Goal: Task Accomplishment & Management: Use online tool/utility

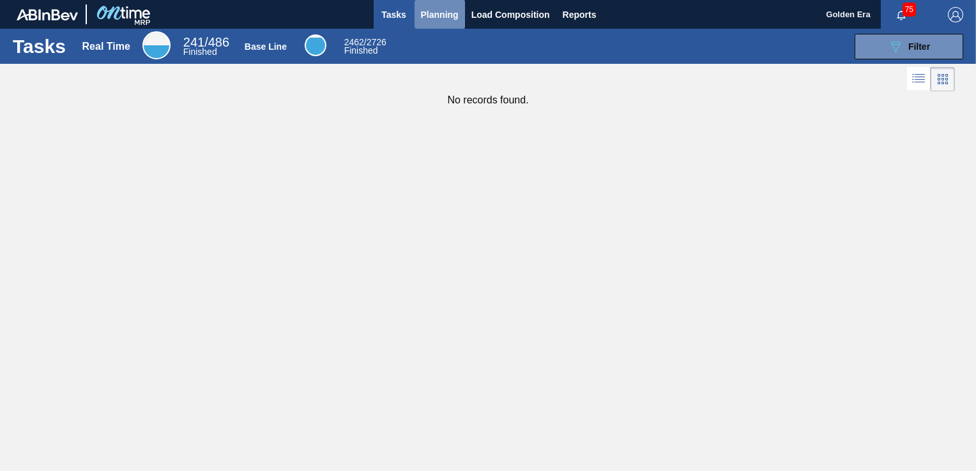
click at [439, 16] on span "Planning" at bounding box center [440, 14] width 38 height 15
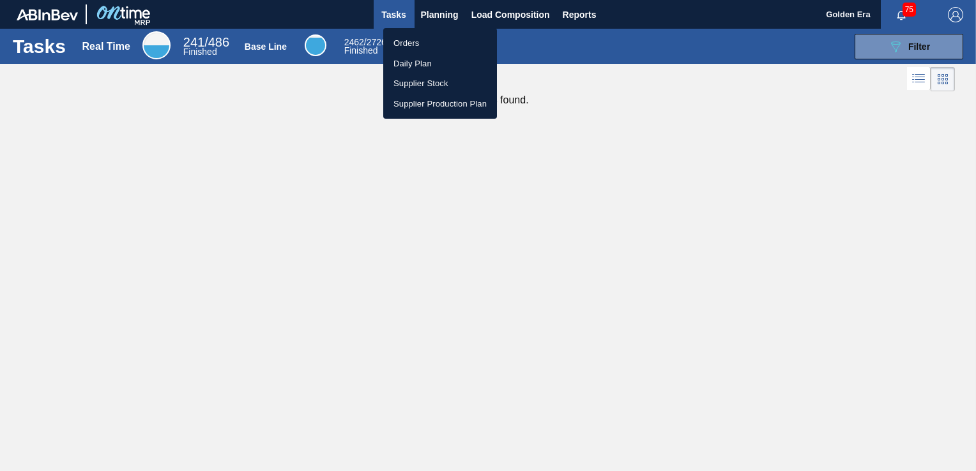
click at [439, 38] on li "Orders" at bounding box center [440, 43] width 114 height 20
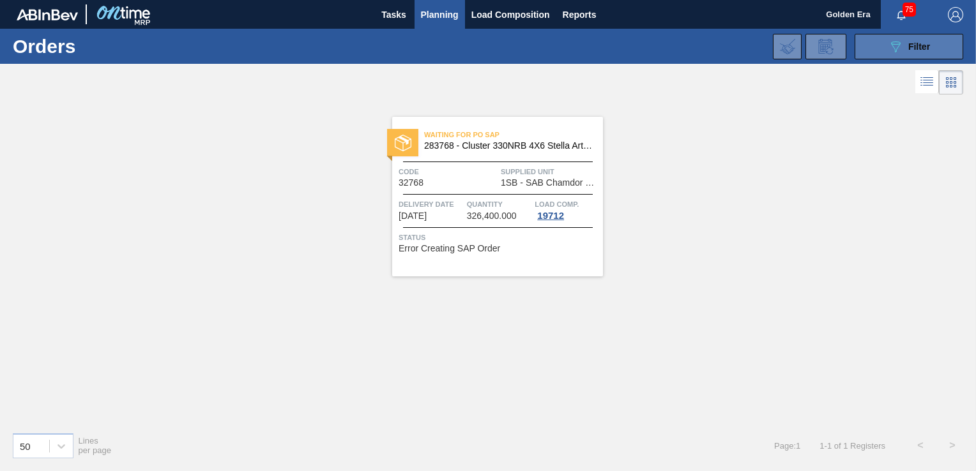
click at [898, 35] on button "089F7B8B-B2A5-4AFE-B5C0-19BA573D28AC Filter" at bounding box center [909, 47] width 109 height 26
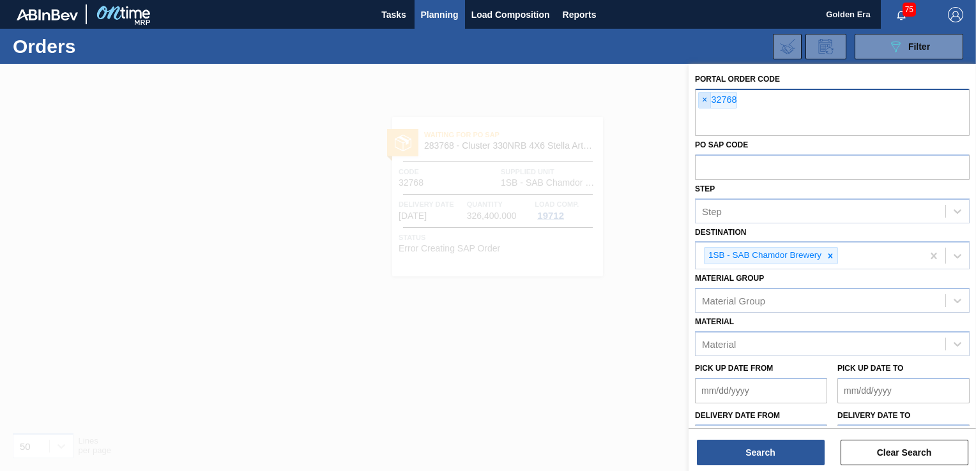
click at [703, 99] on span "×" at bounding box center [705, 100] width 12 height 15
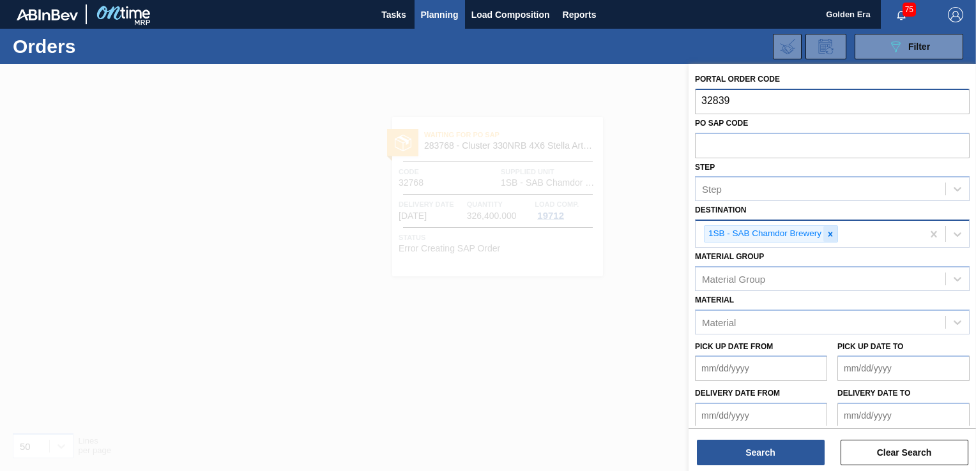
click at [830, 236] on icon at bounding box center [830, 234] width 9 height 9
type input "32839"
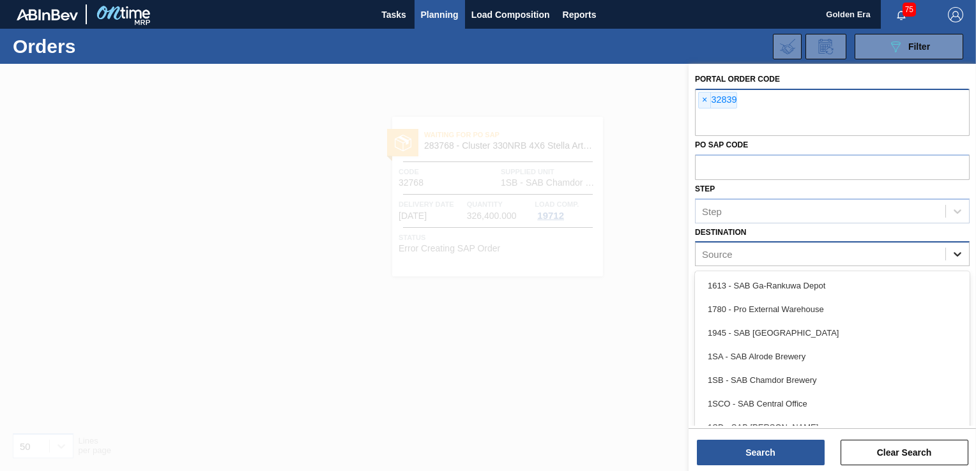
click at [967, 252] on div at bounding box center [957, 254] width 23 height 23
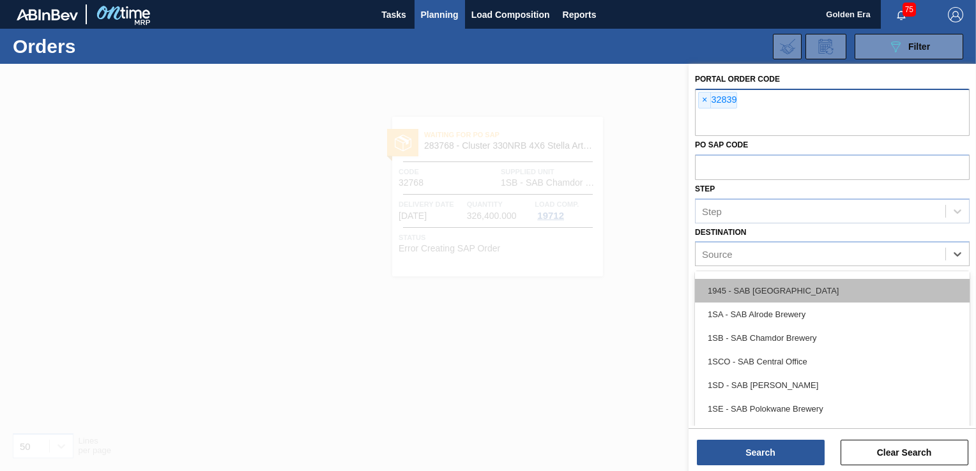
scroll to position [64, 0]
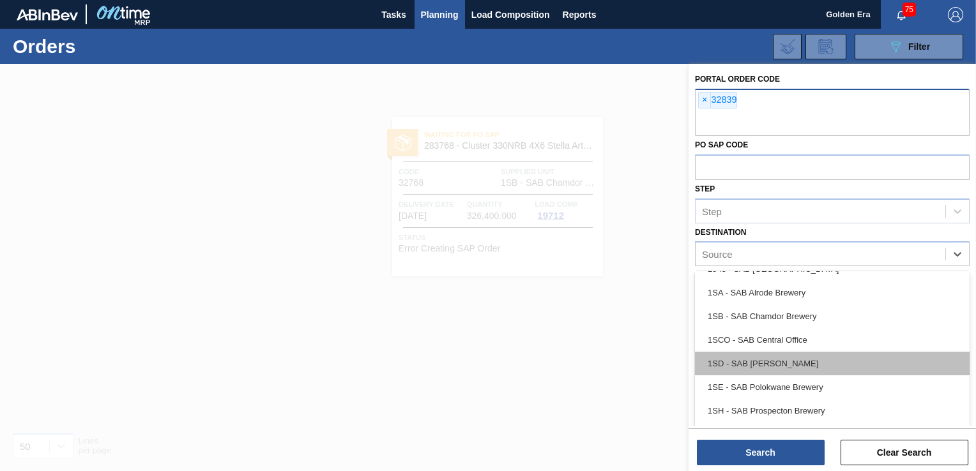
click at [843, 361] on div "1SD - SAB [PERSON_NAME]" at bounding box center [832, 364] width 275 height 24
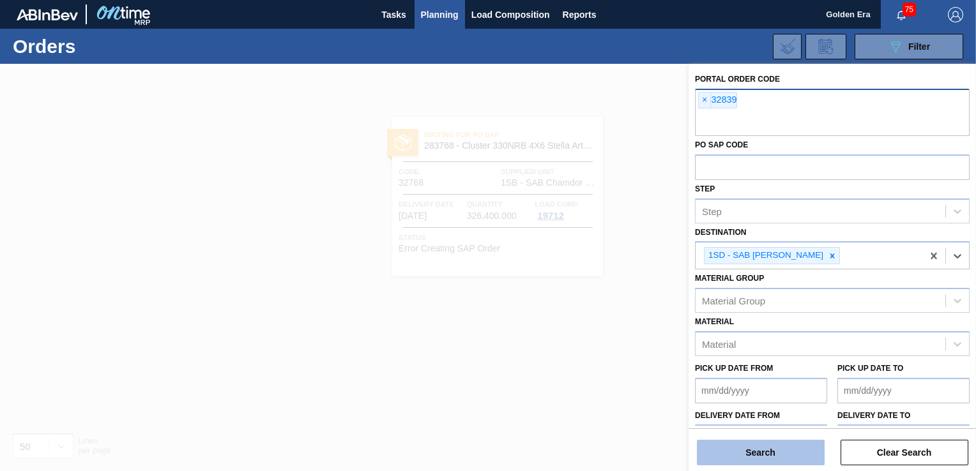
click at [792, 454] on button "Search" at bounding box center [761, 453] width 128 height 26
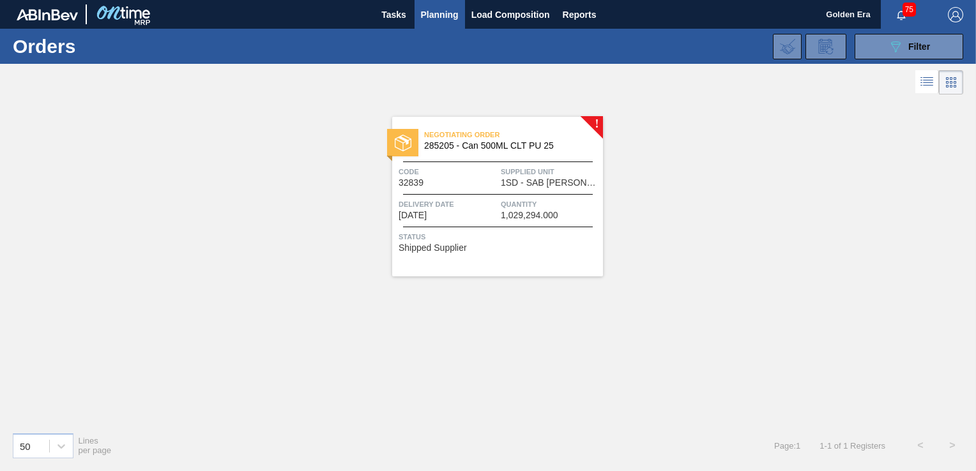
click at [549, 251] on div "Negotiating Order 285205 - Can 500ML CLT PU 25 Code 32839 Supplied Unit 1SD - S…" at bounding box center [497, 197] width 211 height 160
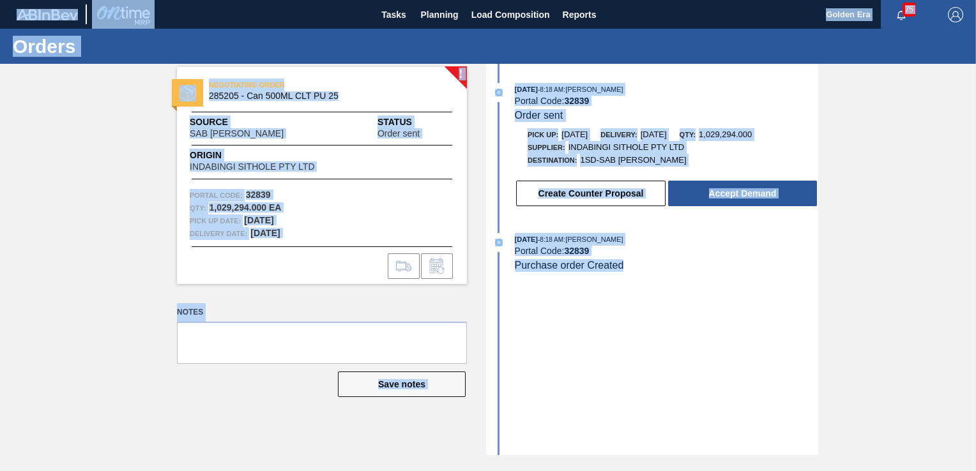
click at [750, 317] on div "[DATE] 8:18 AM : Nhlanhla Mabele Portal Code: 32839 Order sent Pick up: [DATE] …" at bounding box center [653, 260] width 329 height 392
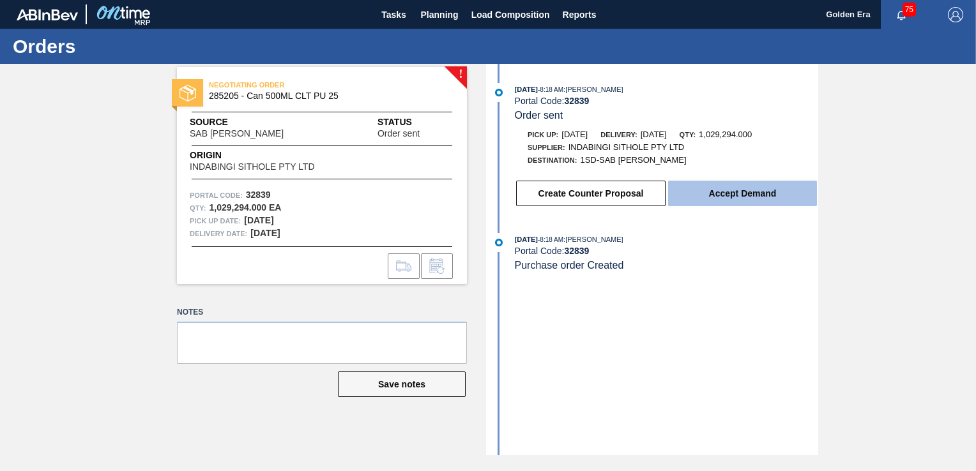
click at [763, 191] on button "Accept Demand" at bounding box center [742, 194] width 149 height 26
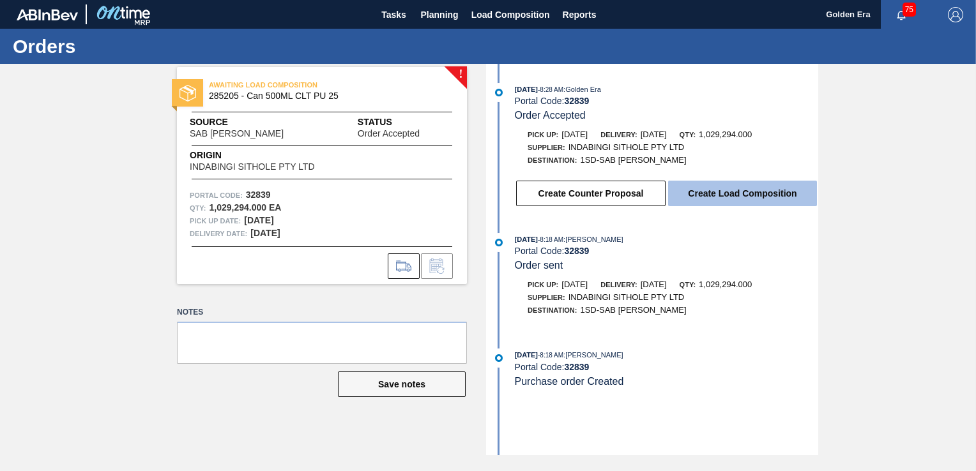
click at [763, 191] on button "Create Load Composition" at bounding box center [742, 194] width 149 height 26
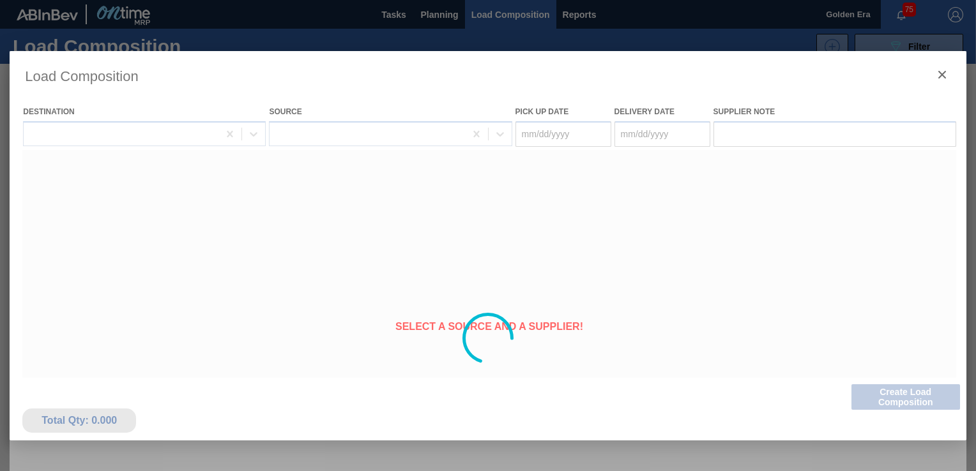
type Date "[DATE]"
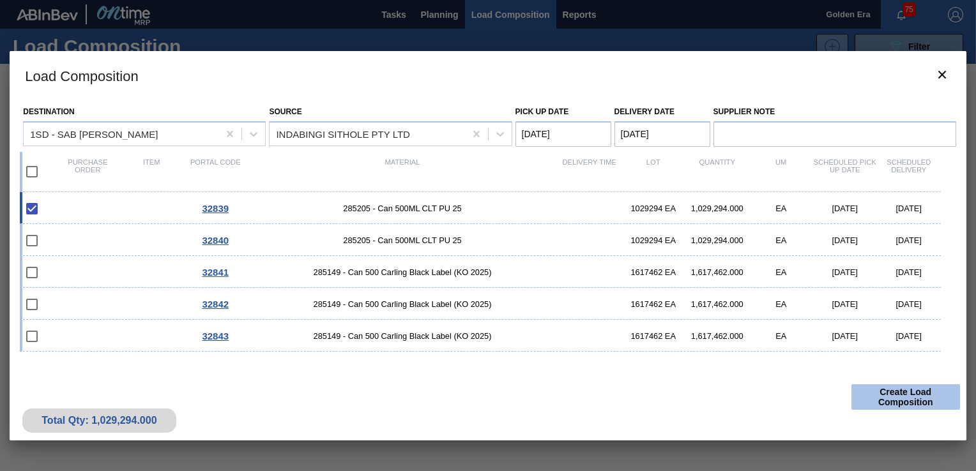
click at [912, 395] on button "Create Load Composition" at bounding box center [906, 398] width 109 height 26
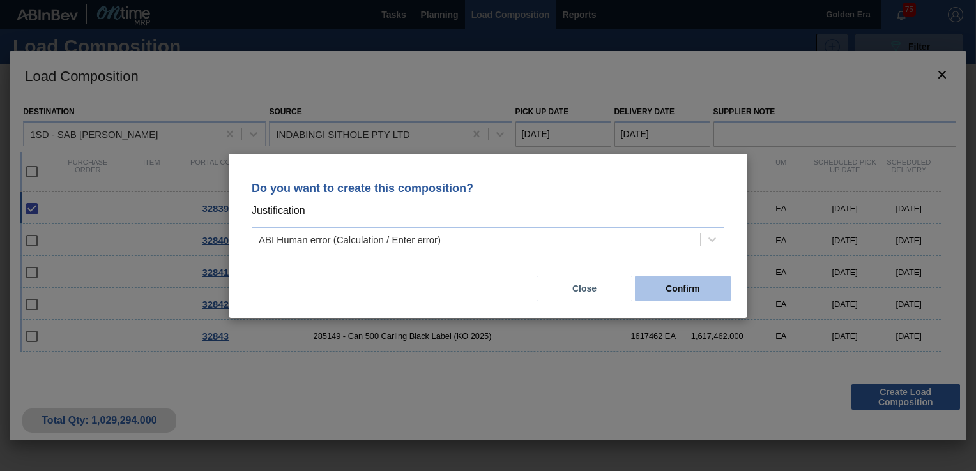
click at [675, 293] on button "Confirm" at bounding box center [683, 289] width 96 height 26
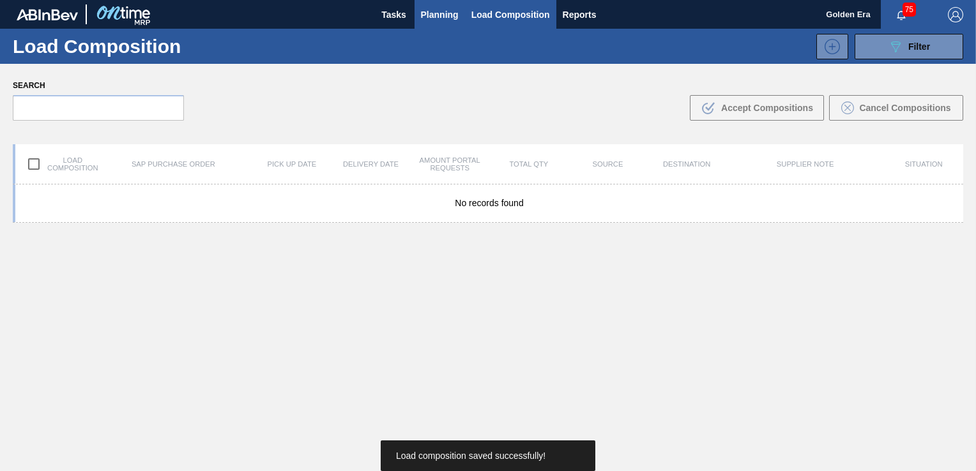
click at [450, 8] on span "Planning" at bounding box center [440, 14] width 38 height 15
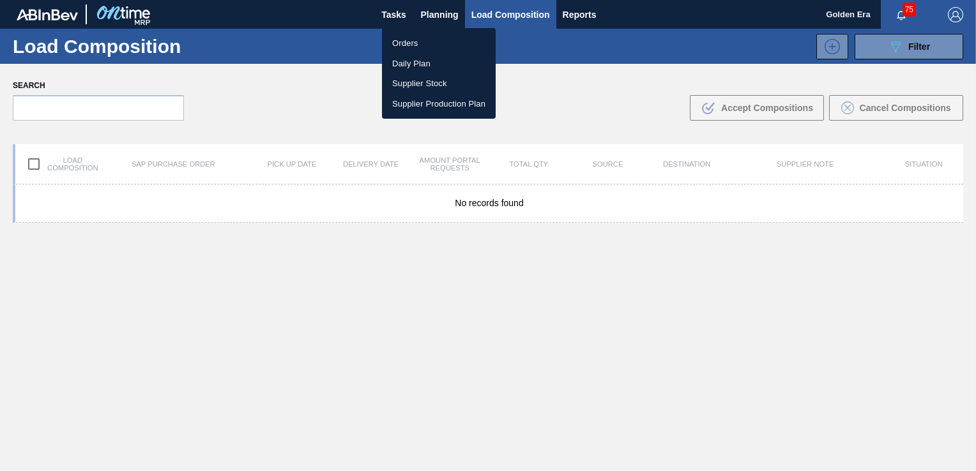
click at [397, 38] on li "Orders" at bounding box center [439, 43] width 114 height 20
click at [928, 37] on div "Orders Daily Plan Supplier Stock Supplier Production Plan" at bounding box center [488, 235] width 976 height 471
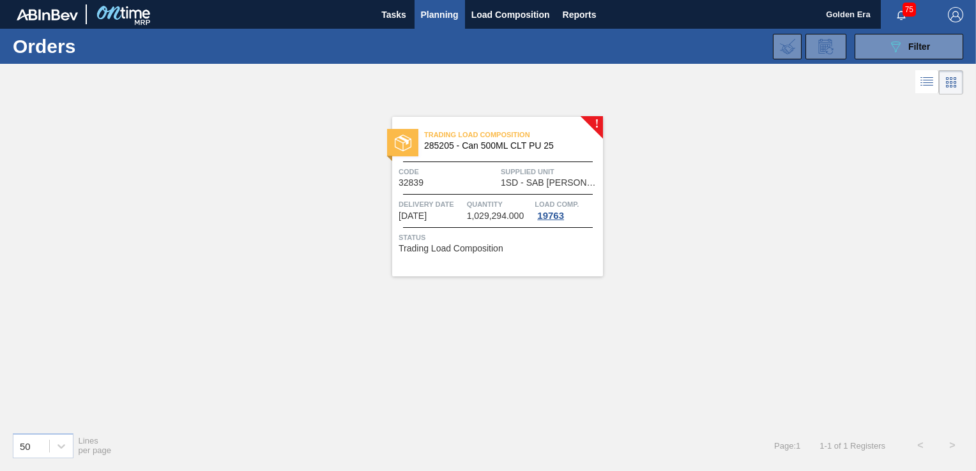
click at [908, 32] on div "089F7B8B-B2A5-4AFE-B5C0-19BA573D28AC Filter Portal Order Code × 32839 PO SAP Co…" at bounding box center [583, 46] width 774 height 38
click at [890, 50] on icon "089F7B8B-B2A5-4AFE-B5C0-19BA573D28AC" at bounding box center [895, 46] width 15 height 15
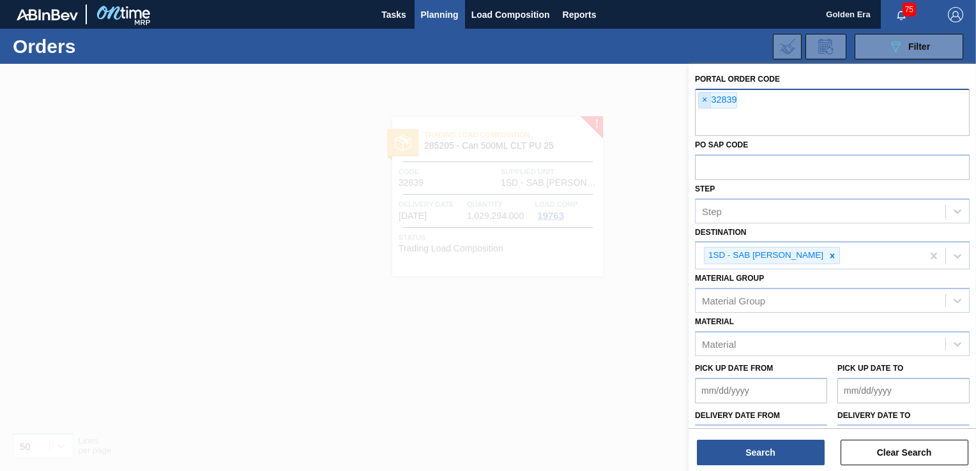
click at [701, 98] on span "×" at bounding box center [705, 100] width 12 height 15
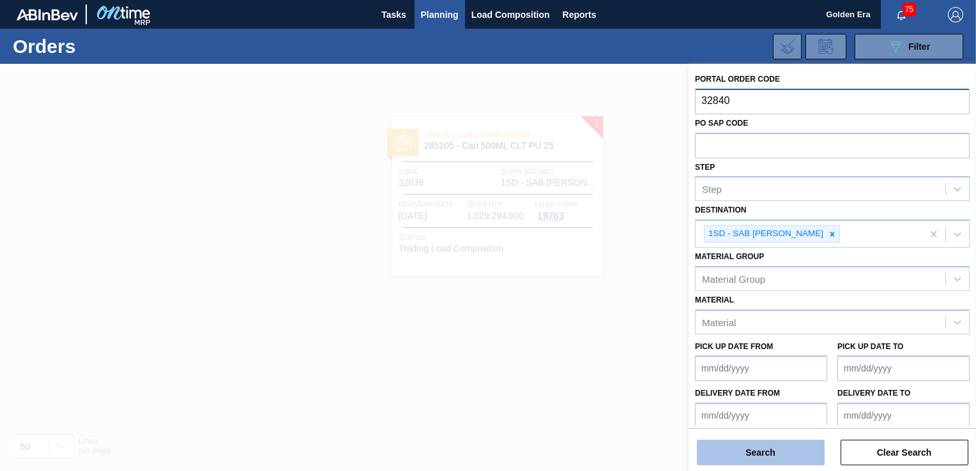
type input "32840"
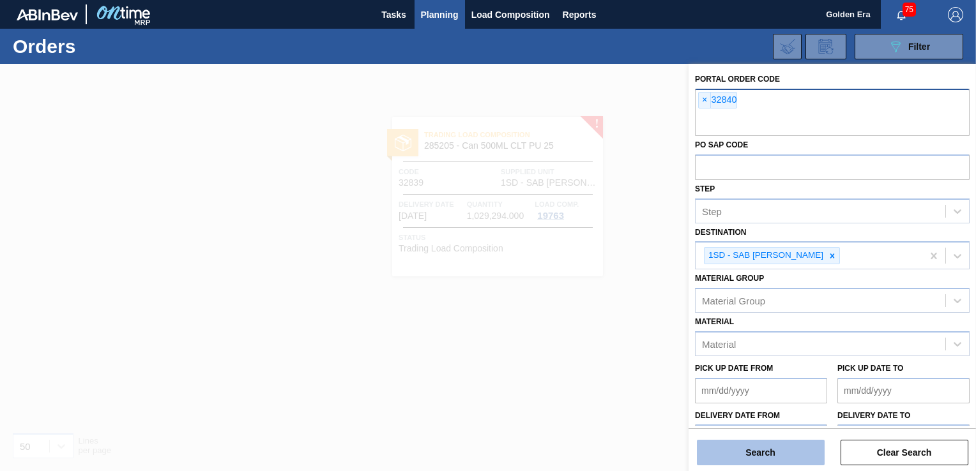
click at [790, 454] on button "Search" at bounding box center [761, 453] width 128 height 26
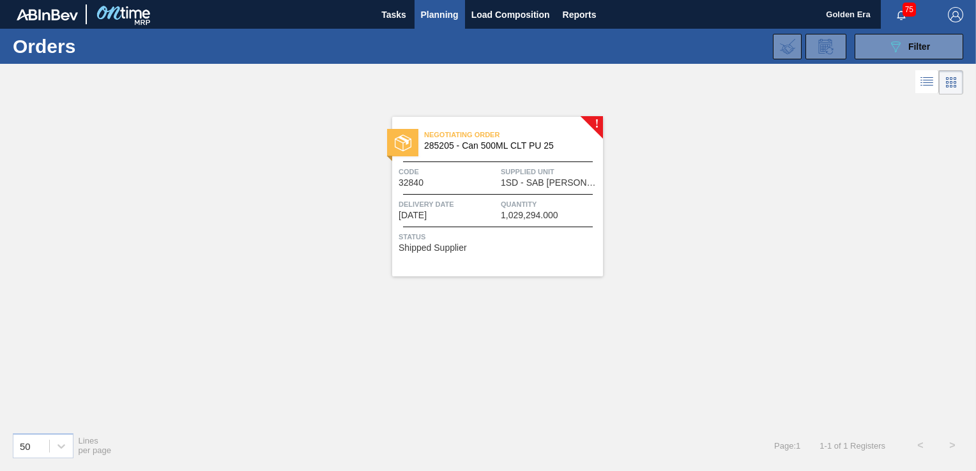
click at [544, 246] on div "Status Shipped Supplier" at bounding box center [499, 241] width 201 height 20
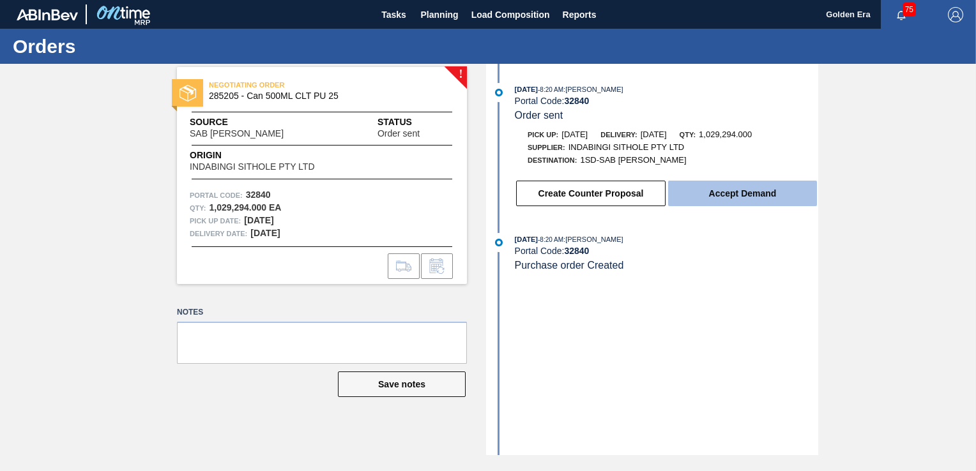
click at [718, 191] on button "Accept Demand" at bounding box center [742, 194] width 149 height 26
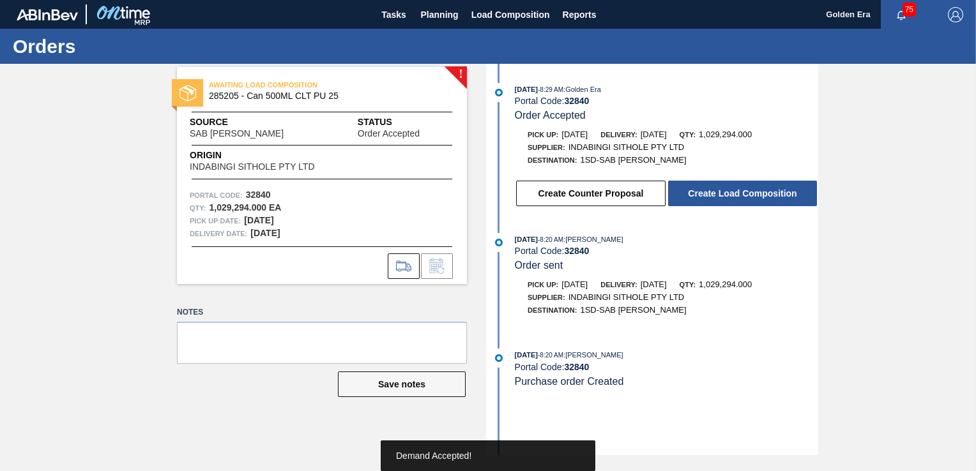
click at [718, 191] on button "Create Load Composition" at bounding box center [742, 194] width 149 height 26
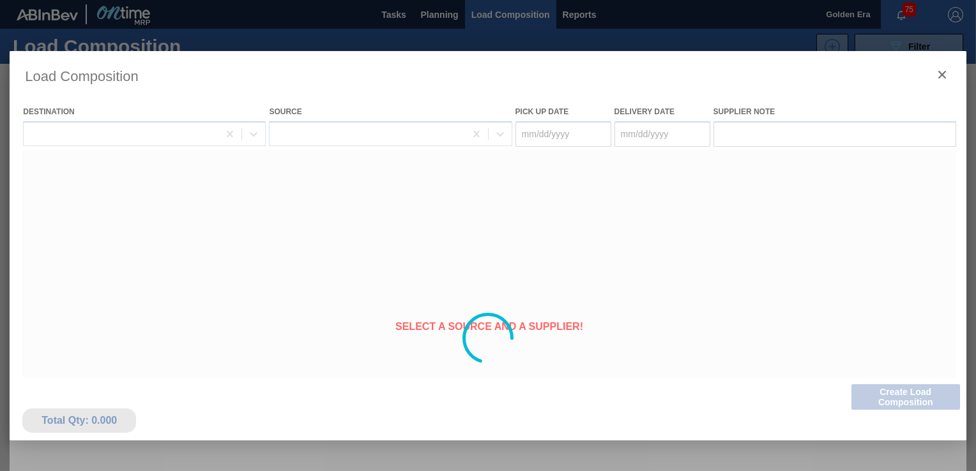
type Date "[DATE]"
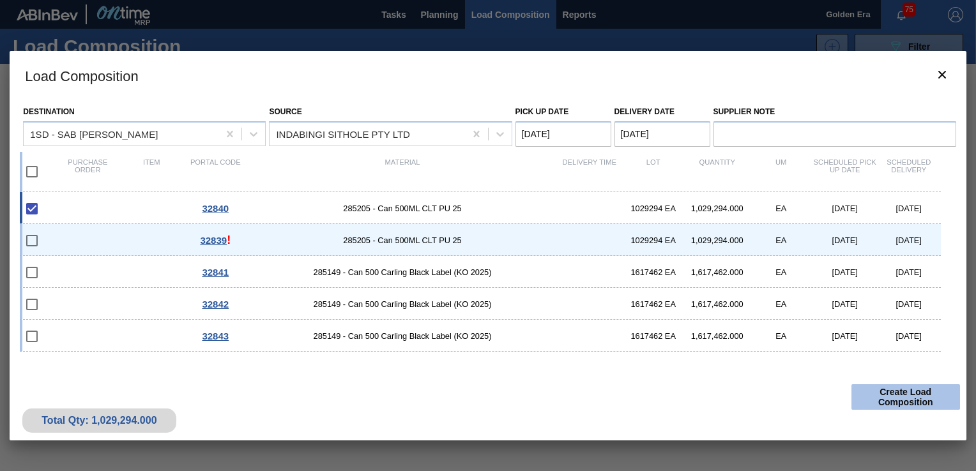
click at [912, 399] on button "Create Load Composition" at bounding box center [906, 398] width 109 height 26
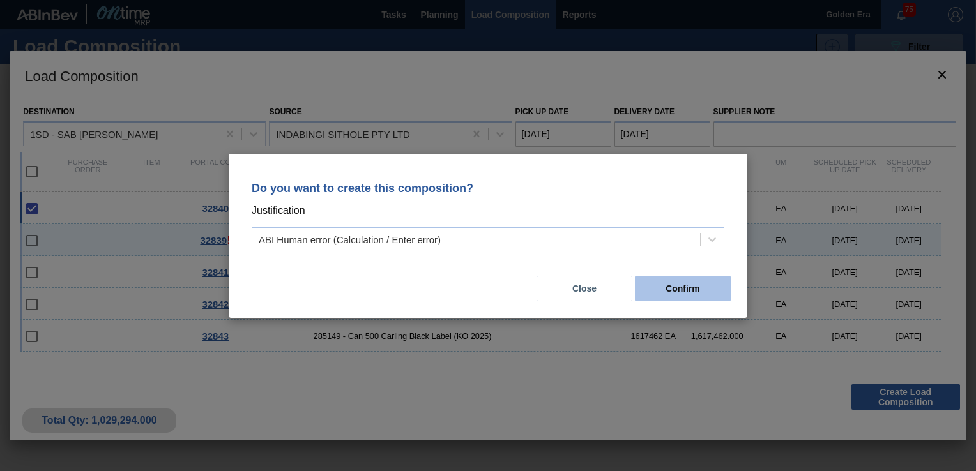
click at [728, 290] on button "Confirm" at bounding box center [683, 289] width 96 height 26
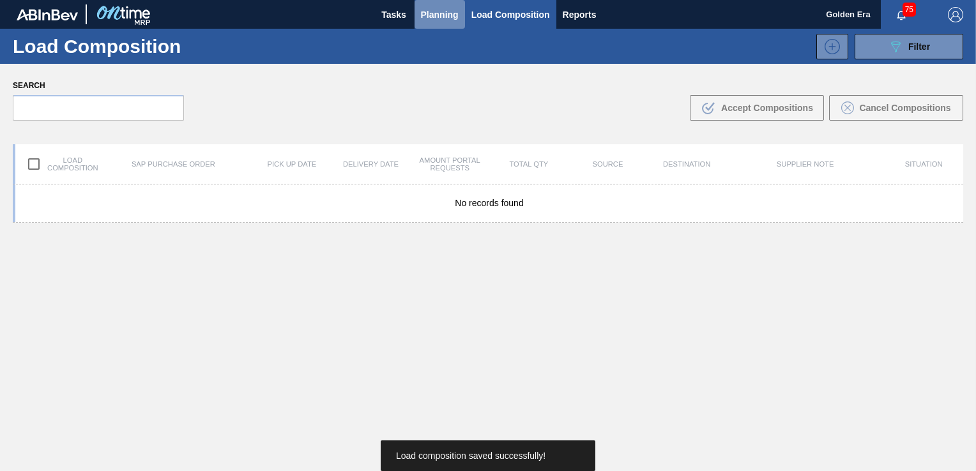
click at [447, 10] on span "Planning" at bounding box center [440, 14] width 38 height 15
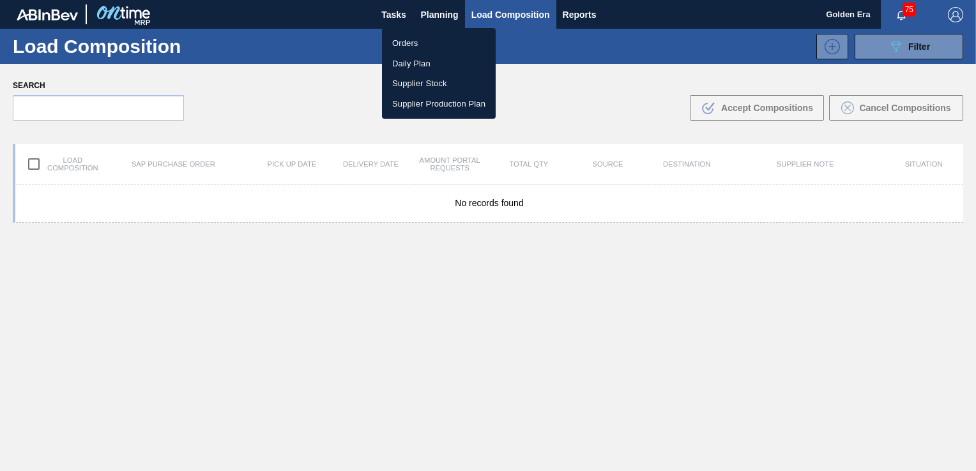
drag, startPoint x: 422, startPoint y: 44, endPoint x: 951, endPoint y: 44, distance: 529.0
click at [422, 44] on li "Orders" at bounding box center [439, 43] width 114 height 20
click at [951, 44] on div "Orders Daily Plan Supplier Stock Supplier Production Plan" at bounding box center [488, 235] width 976 height 471
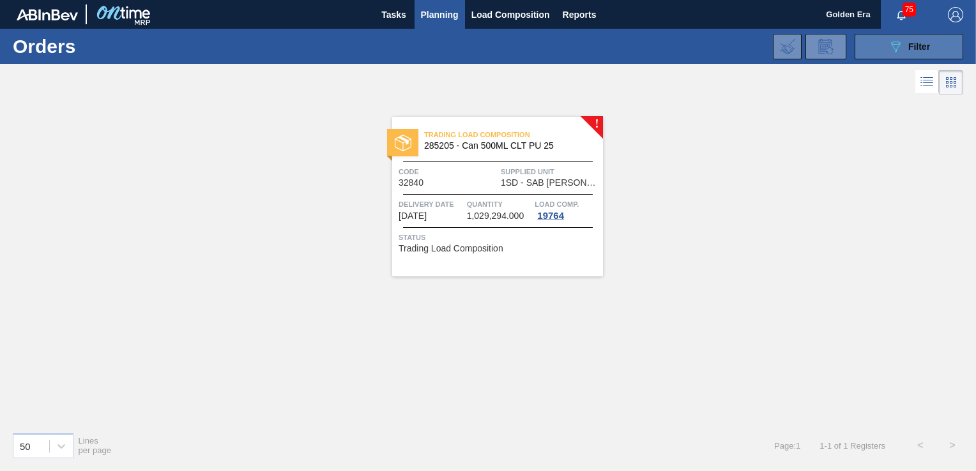
click at [914, 42] on span "Filter" at bounding box center [919, 47] width 22 height 10
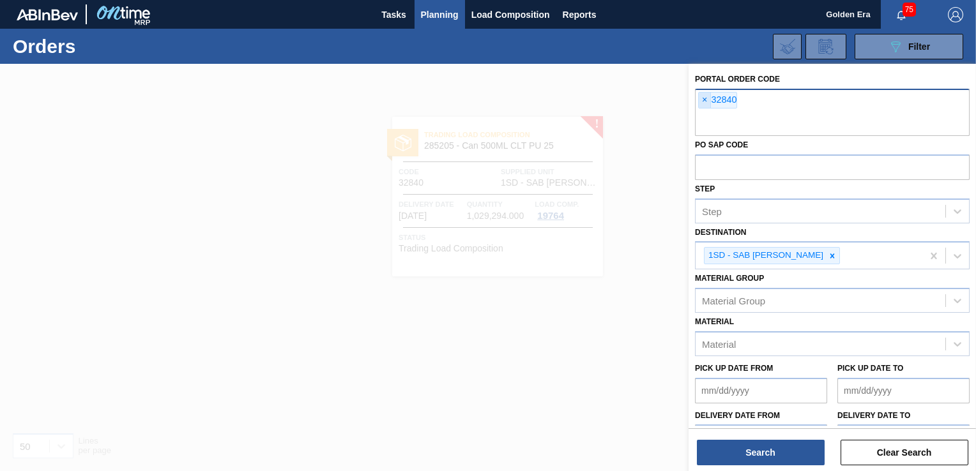
click at [704, 98] on span "×" at bounding box center [705, 100] width 12 height 15
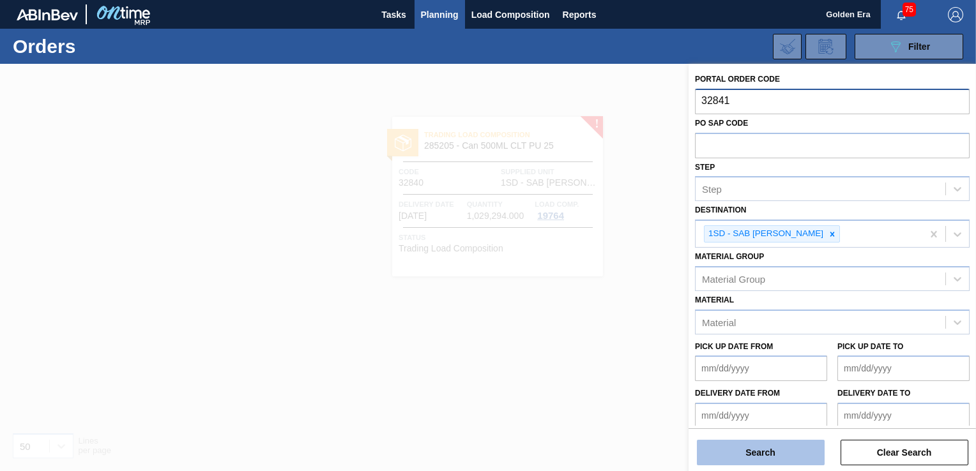
type input "32841"
click at [756, 457] on button "Search" at bounding box center [761, 453] width 128 height 26
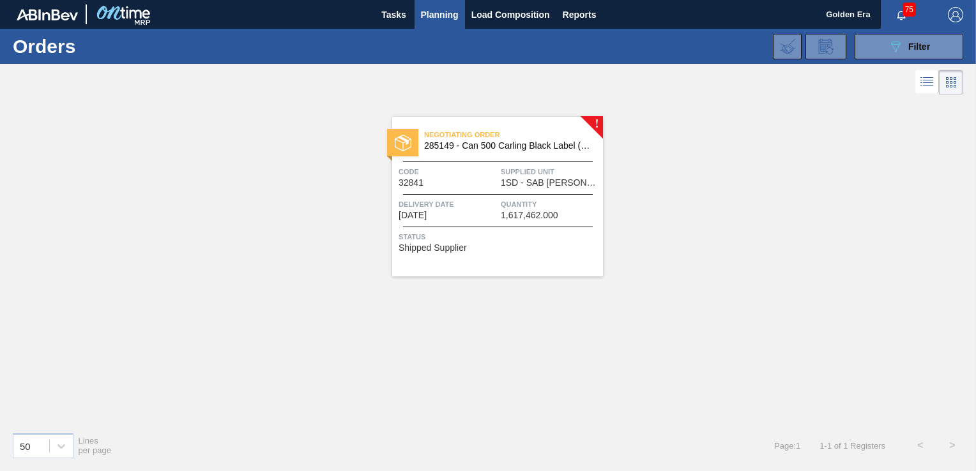
click at [565, 236] on span "Status" at bounding box center [499, 237] width 201 height 13
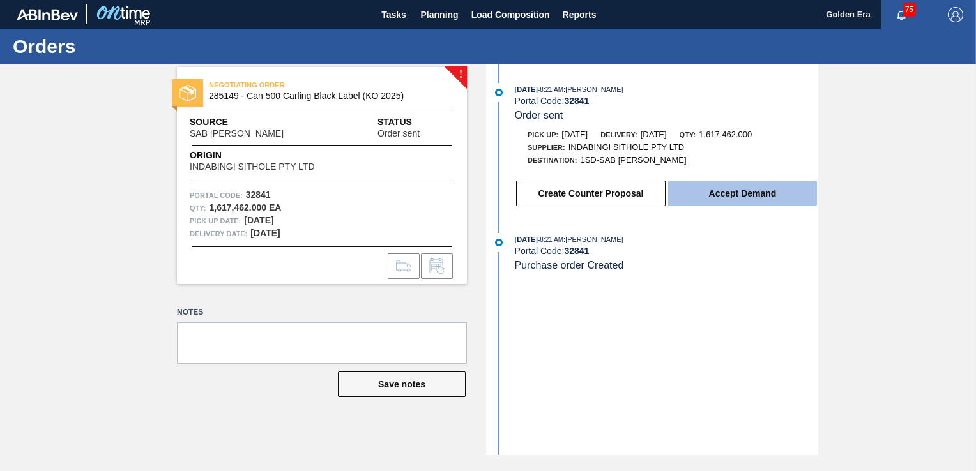
click at [734, 201] on button "Accept Demand" at bounding box center [742, 194] width 149 height 26
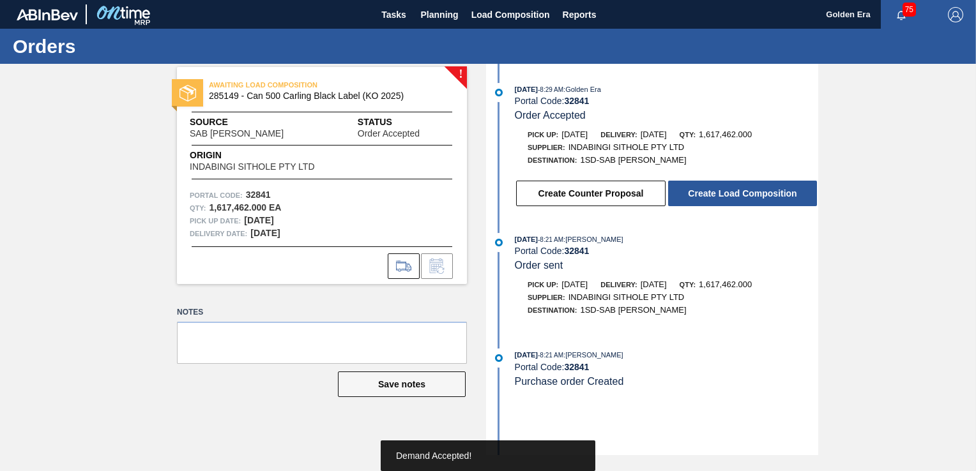
click at [734, 201] on button "Create Load Composition" at bounding box center [742, 194] width 149 height 26
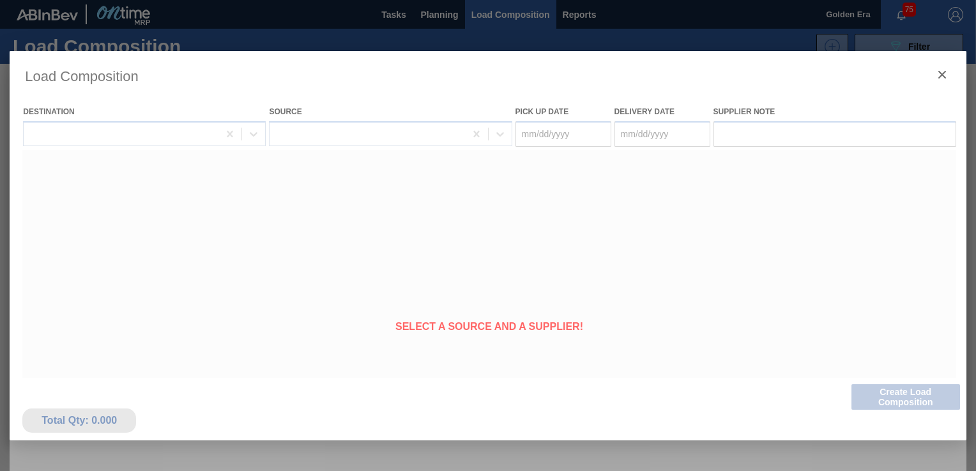
type Date "[DATE]"
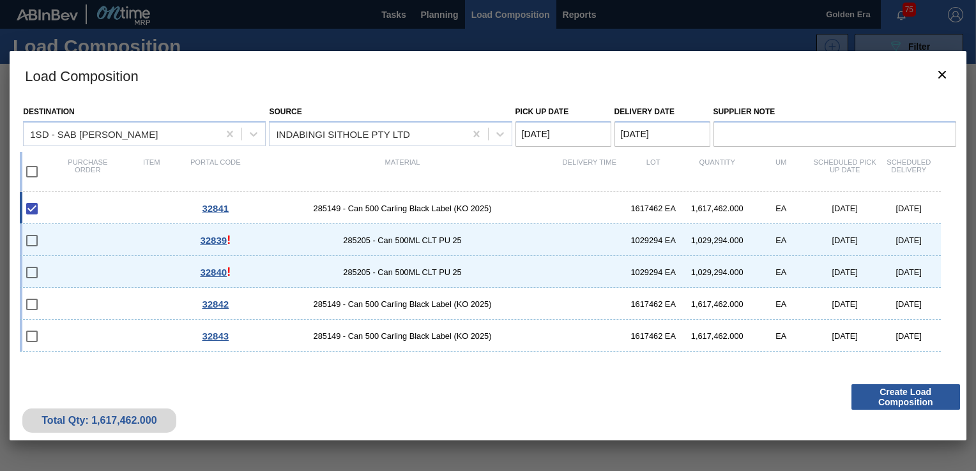
click at [892, 397] on button "Create Load Composition" at bounding box center [906, 398] width 109 height 26
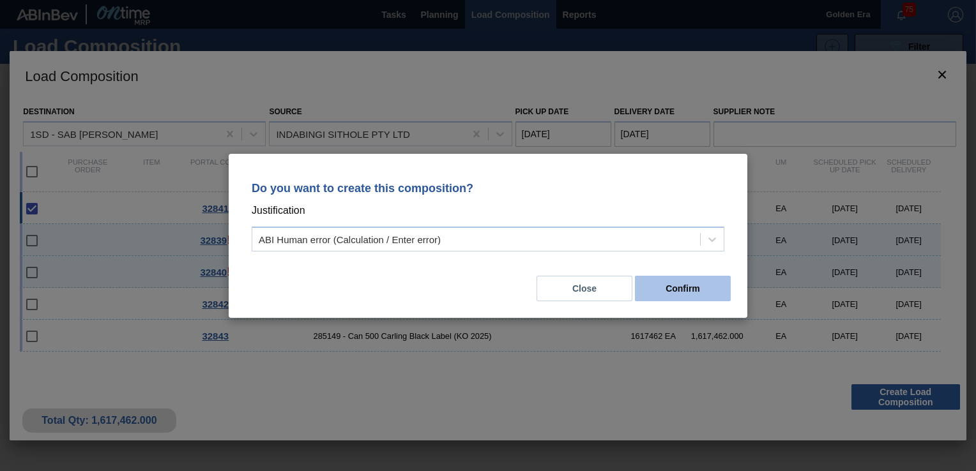
click at [695, 294] on button "Confirm" at bounding box center [683, 289] width 96 height 26
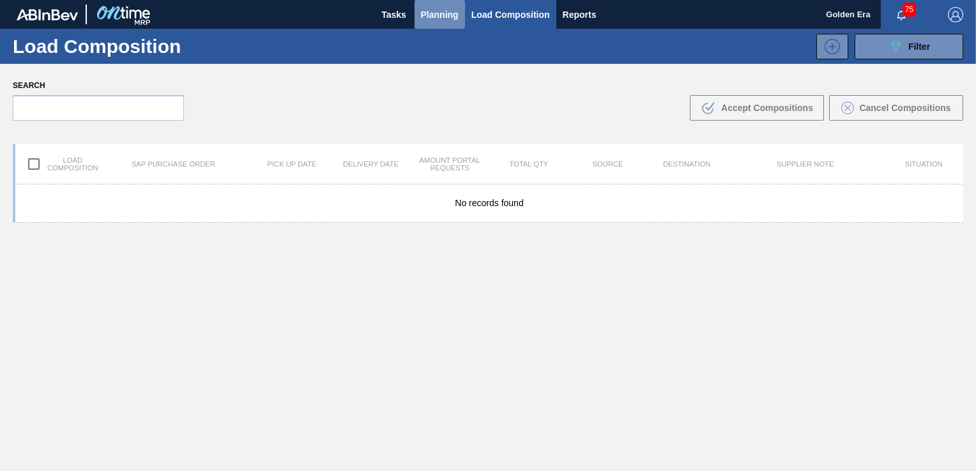
click at [436, 10] on span "Planning" at bounding box center [440, 14] width 38 height 15
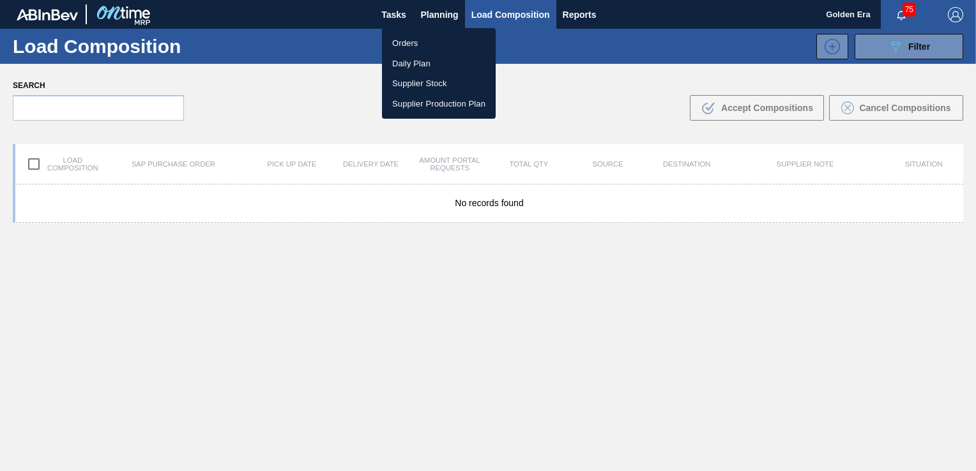
click at [414, 39] on li "Orders" at bounding box center [439, 43] width 114 height 20
click at [924, 38] on div "Orders Daily Plan Supplier Stock Supplier Production Plan" at bounding box center [488, 235] width 976 height 471
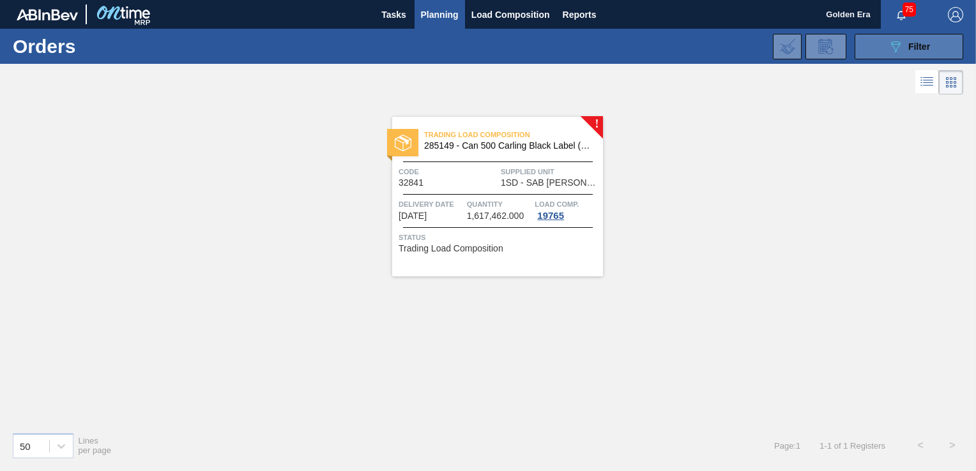
click at [889, 50] on icon "089F7B8B-B2A5-4AFE-B5C0-19BA573D28AC" at bounding box center [895, 46] width 15 height 15
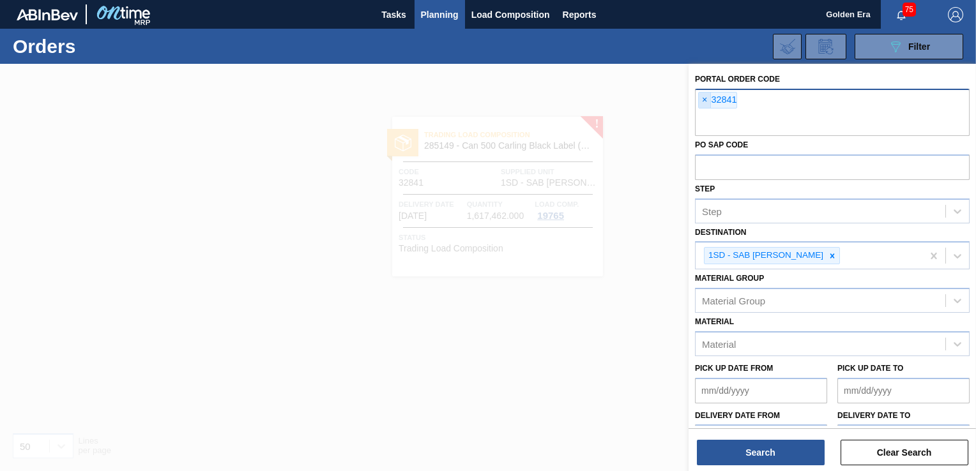
click at [700, 98] on span "×" at bounding box center [705, 100] width 12 height 15
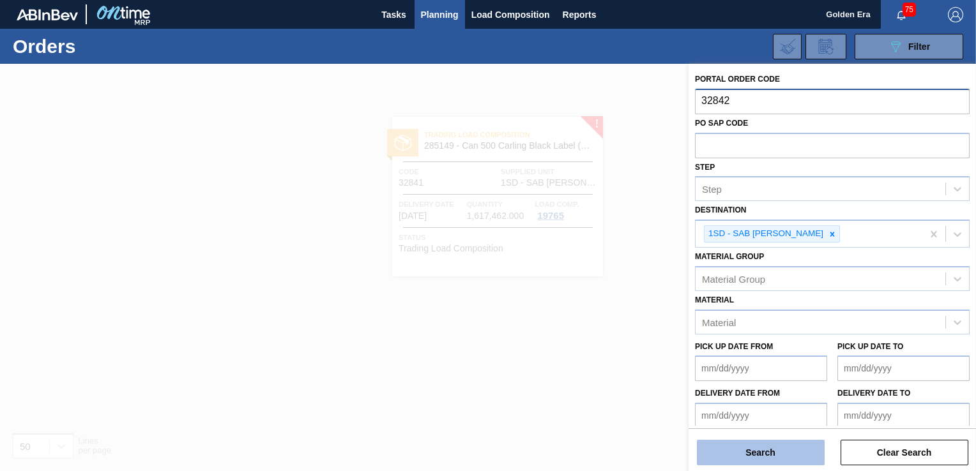
type input "32842"
click at [746, 448] on button "Search" at bounding box center [761, 453] width 128 height 26
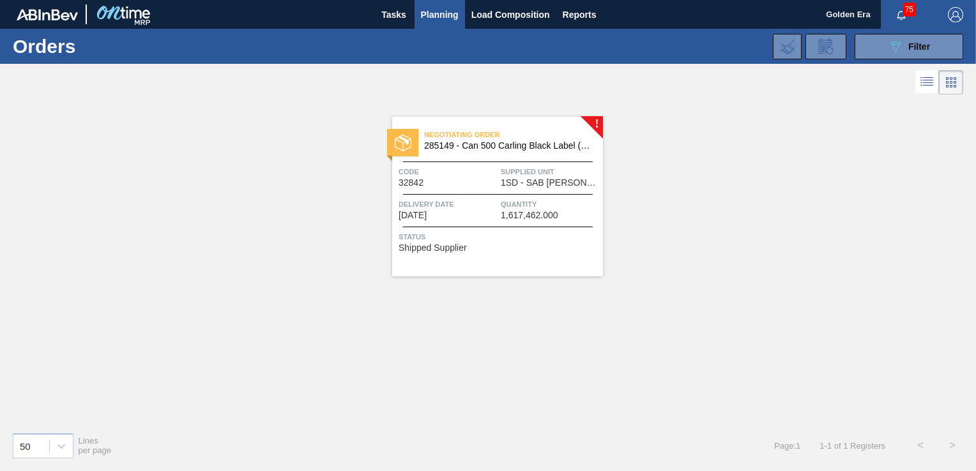
click at [560, 229] on div "Negotiating Order 285149 - Can 500 Carling Black Label (KO 2025) Code 32842 Sup…" at bounding box center [497, 197] width 211 height 160
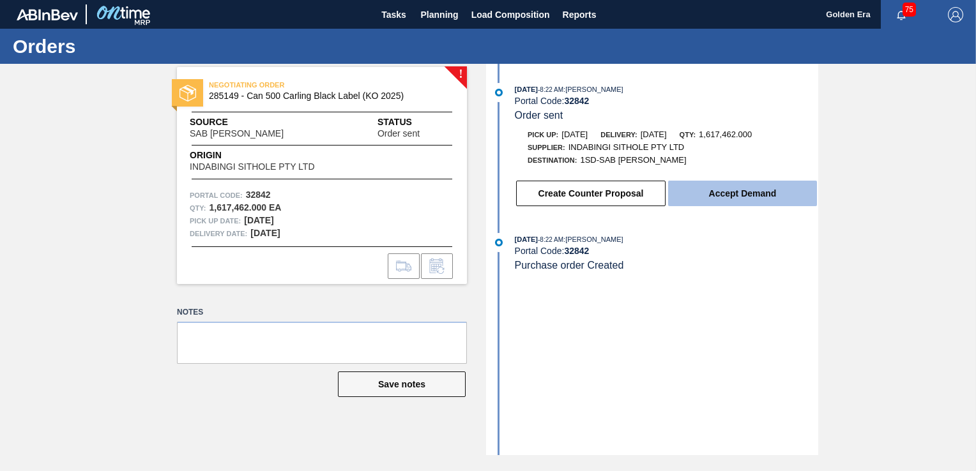
click at [742, 188] on button "Accept Demand" at bounding box center [742, 194] width 149 height 26
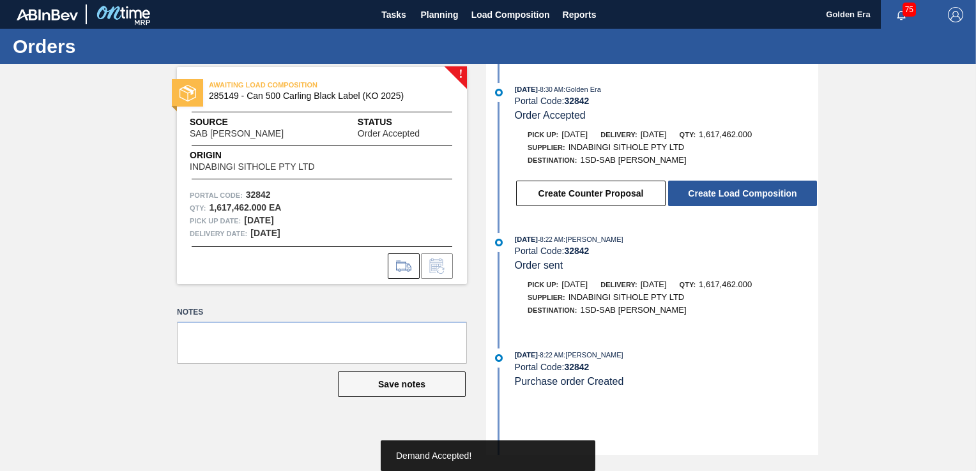
click at [742, 188] on button "Create Load Composition" at bounding box center [742, 194] width 149 height 26
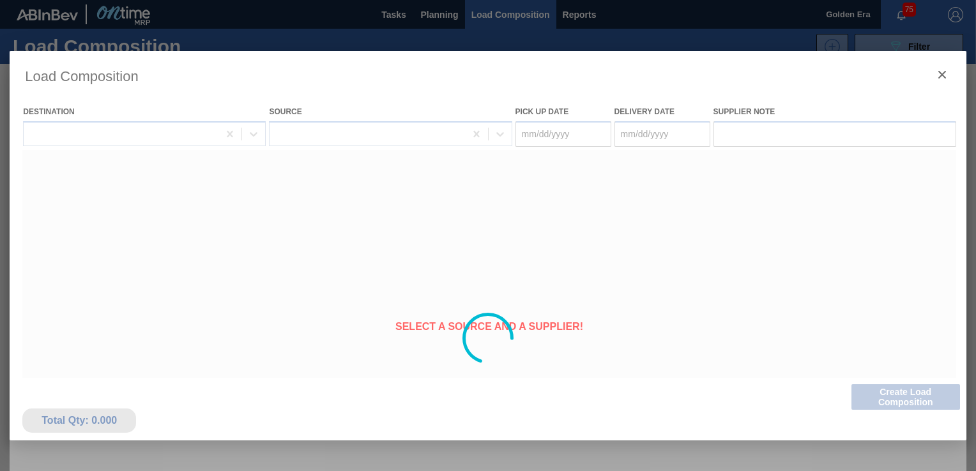
type Date "[DATE]"
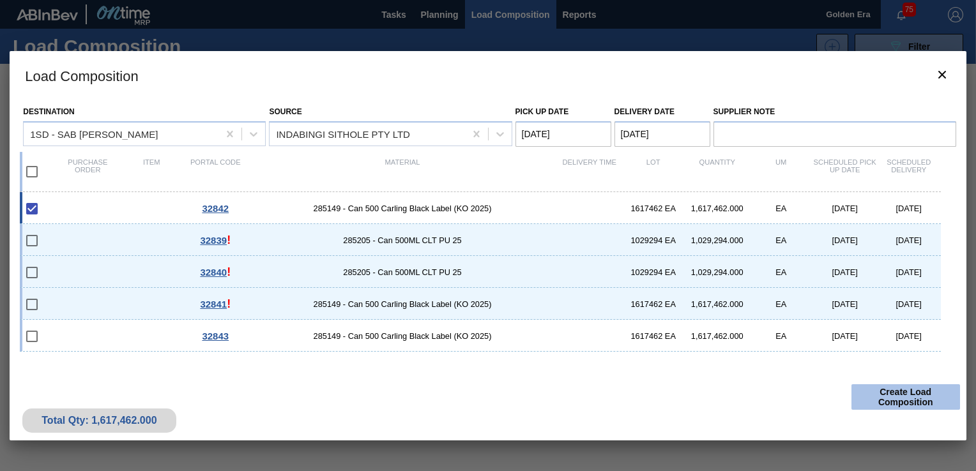
click at [898, 390] on button "Create Load Composition" at bounding box center [906, 398] width 109 height 26
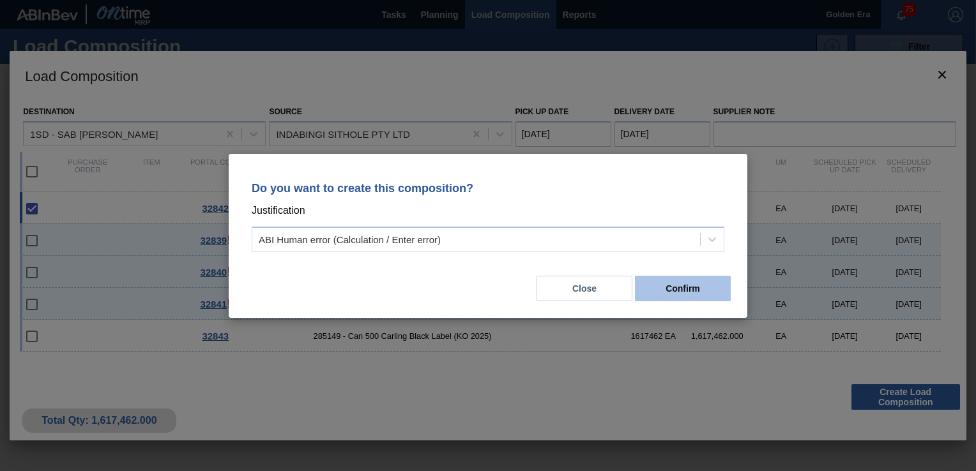
click at [703, 285] on button "Confirm" at bounding box center [683, 289] width 96 height 26
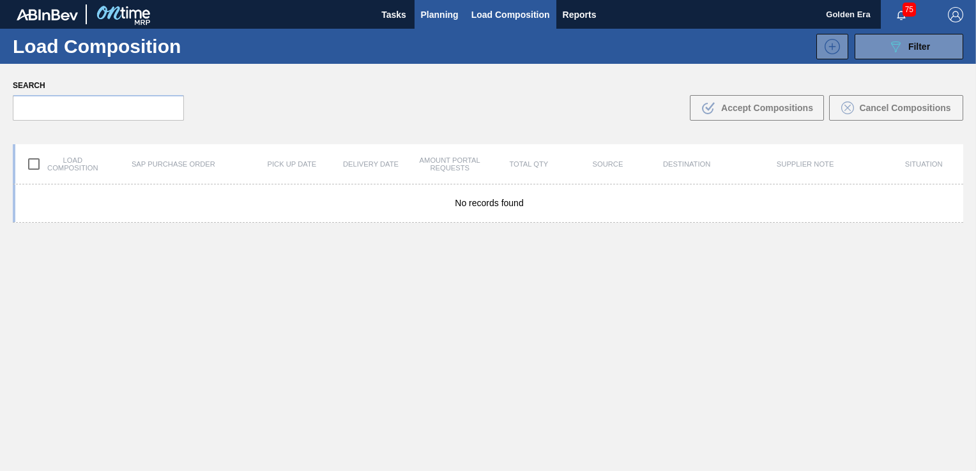
click at [431, 16] on span "Planning" at bounding box center [440, 14] width 38 height 15
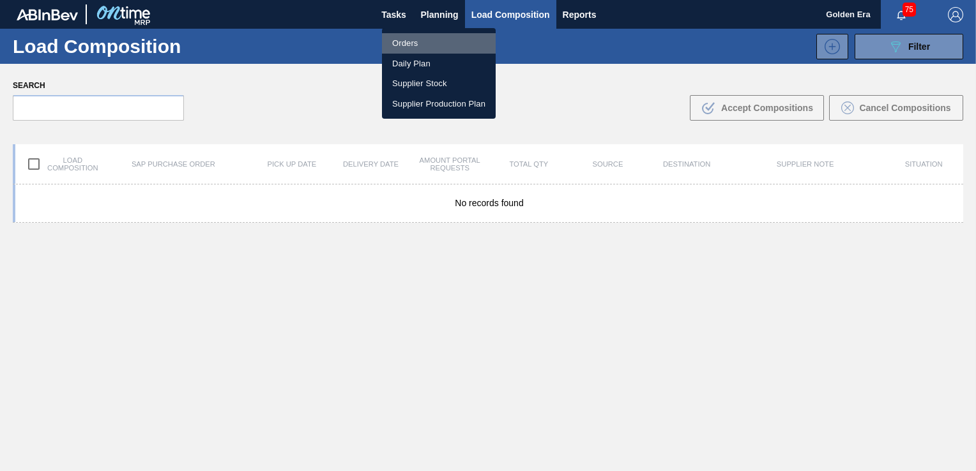
click at [413, 41] on li "Orders" at bounding box center [439, 43] width 114 height 20
click at [889, 42] on div "Orders Daily Plan Supplier Stock Supplier Production Plan" at bounding box center [488, 235] width 976 height 471
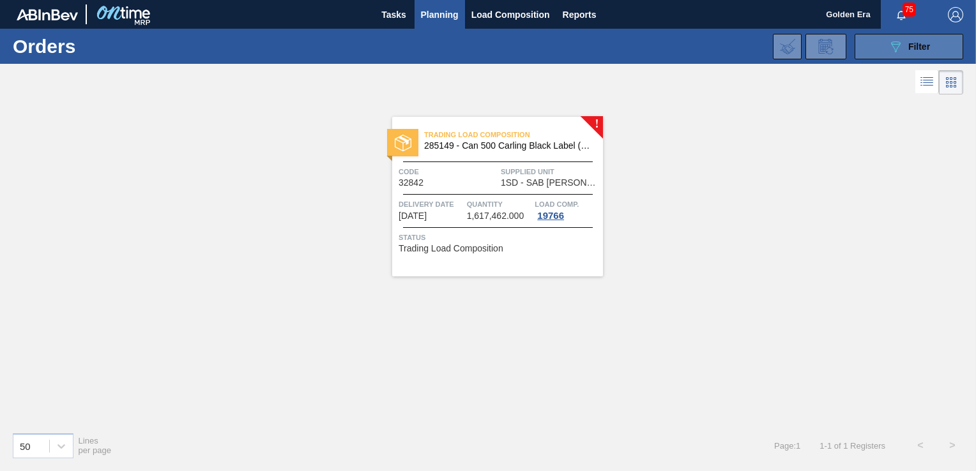
click at [886, 47] on button "089F7B8B-B2A5-4AFE-B5C0-19BA573D28AC Filter" at bounding box center [909, 47] width 109 height 26
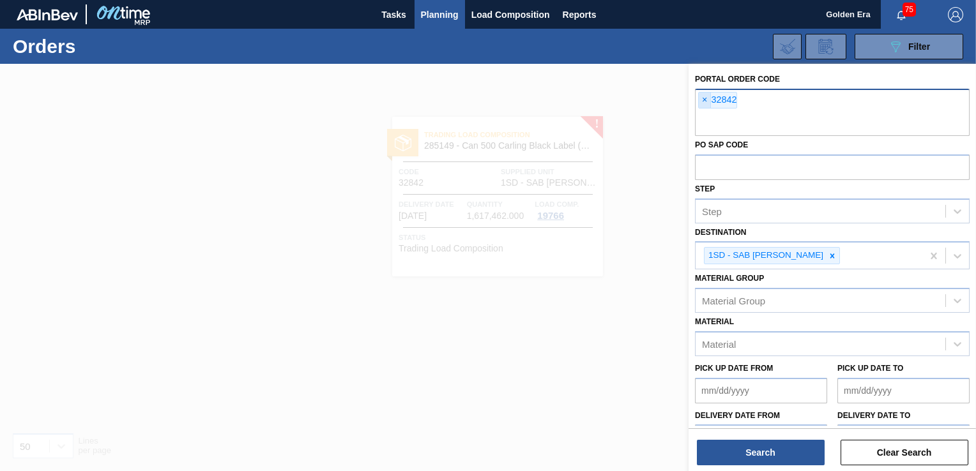
click at [706, 96] on span "×" at bounding box center [705, 100] width 12 height 15
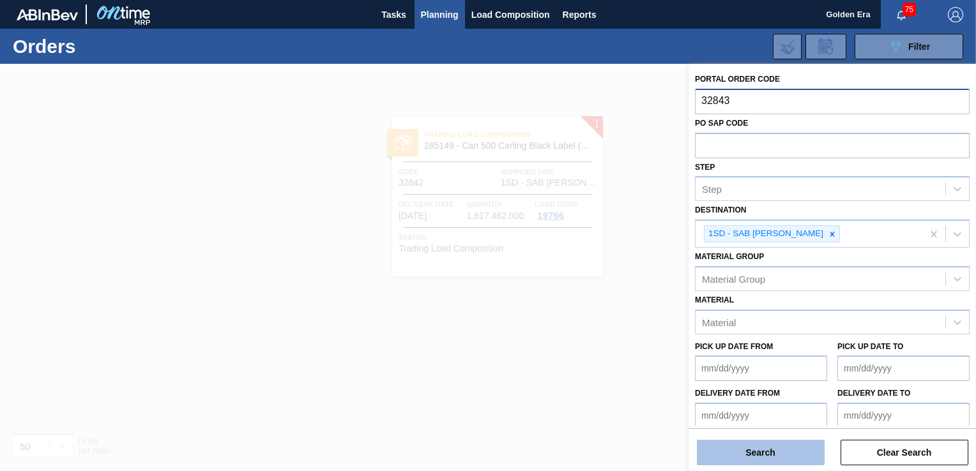
type input "32843"
click at [804, 461] on button "Search" at bounding box center [761, 453] width 128 height 26
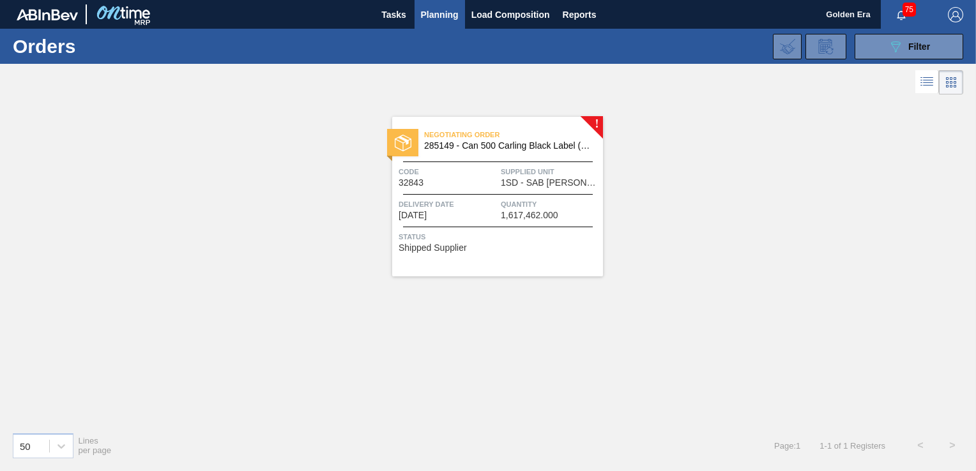
click at [552, 256] on div "Negotiating Order 285149 - Can 500 Carling Black Label (KO 2025) Code 32843 Sup…" at bounding box center [497, 197] width 211 height 160
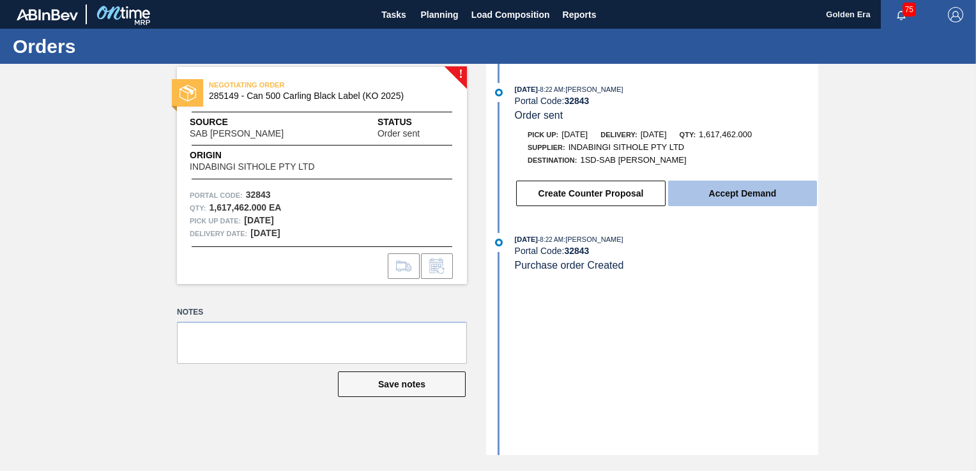
click at [700, 203] on button "Accept Demand" at bounding box center [742, 194] width 149 height 26
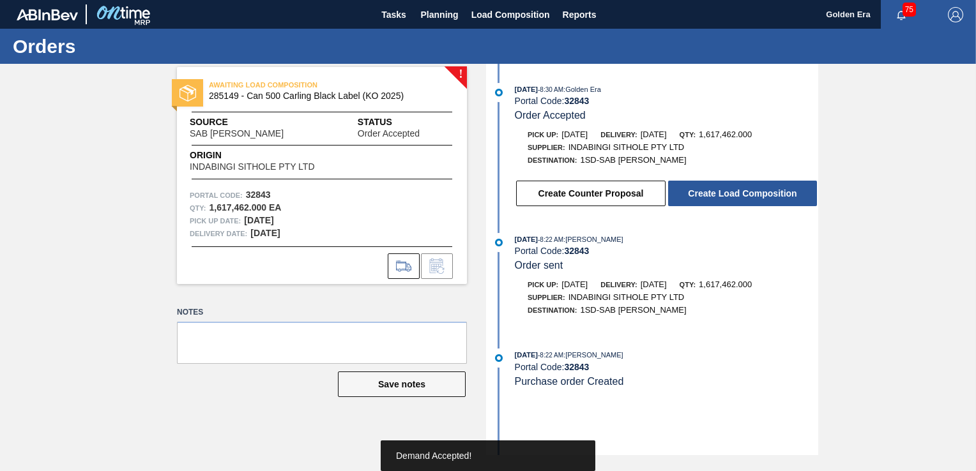
click at [700, 203] on button "Create Load Composition" at bounding box center [742, 194] width 149 height 26
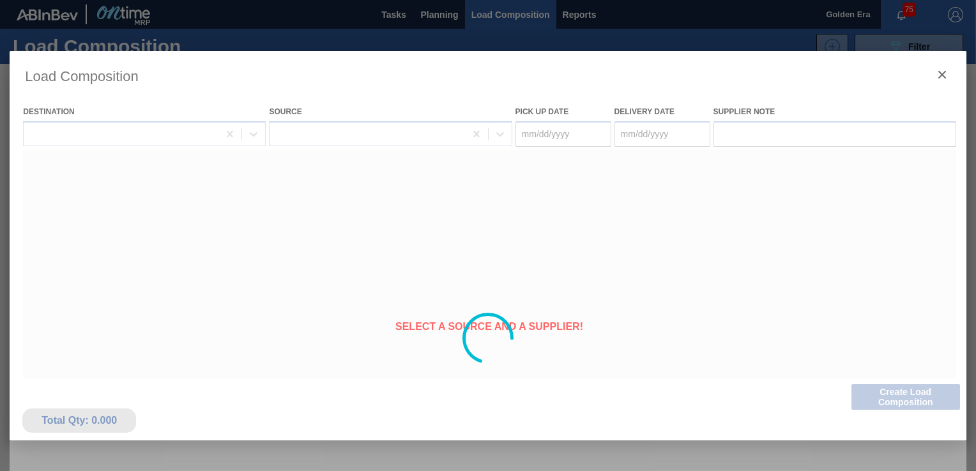
type Date "[DATE]"
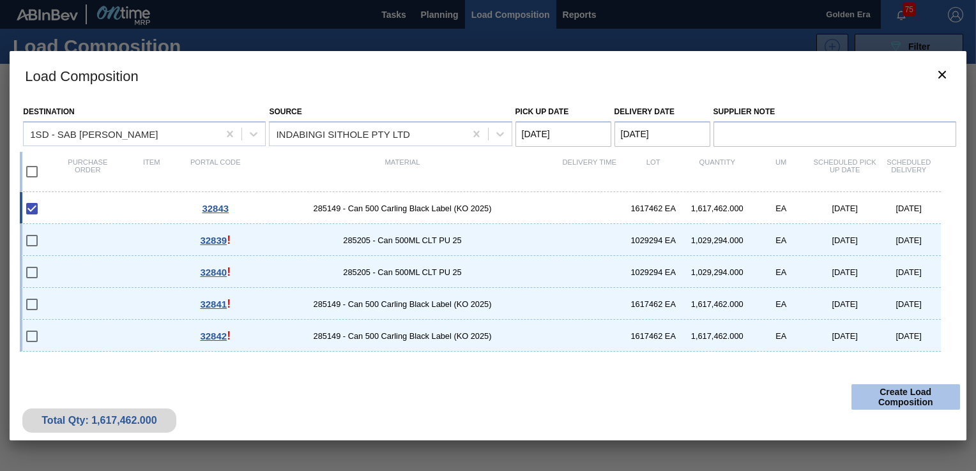
click at [891, 403] on button "Create Load Composition" at bounding box center [906, 398] width 109 height 26
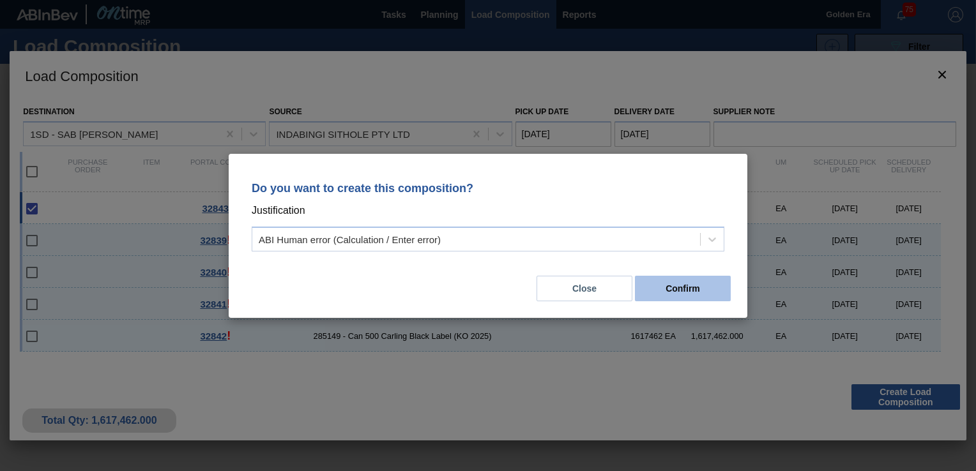
click at [695, 287] on button "Confirm" at bounding box center [683, 289] width 96 height 26
